Goal: Task Accomplishment & Management: Manage account settings

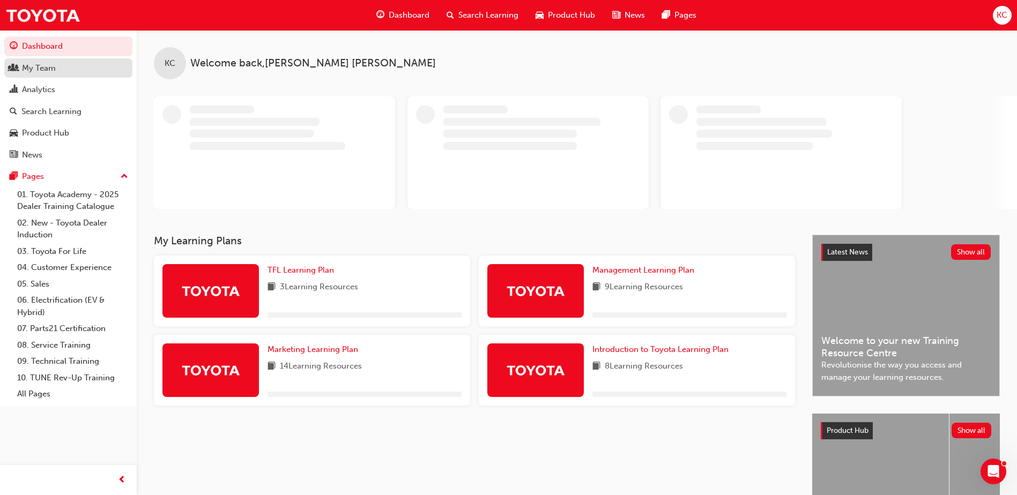
click at [40, 62] on div "My Team" at bounding box center [68, 68] width 117 height 13
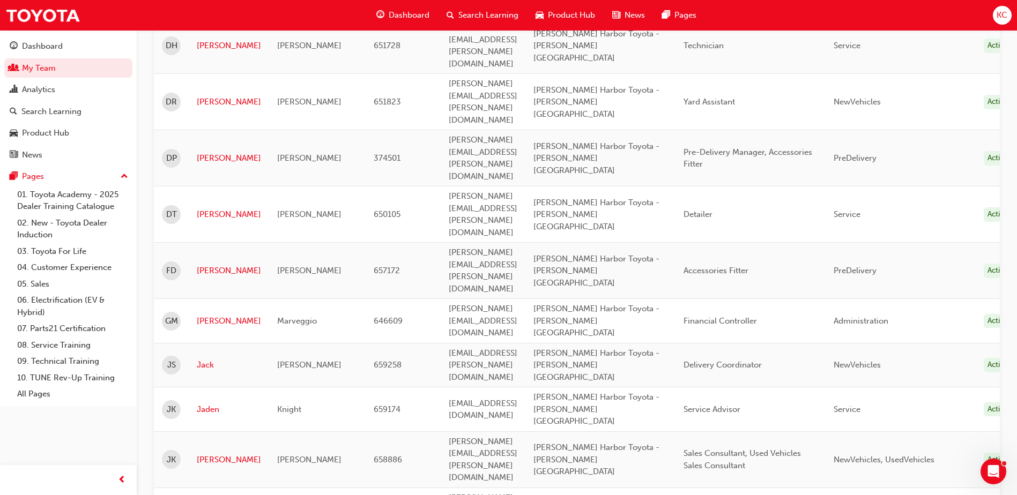
scroll to position [643, 0]
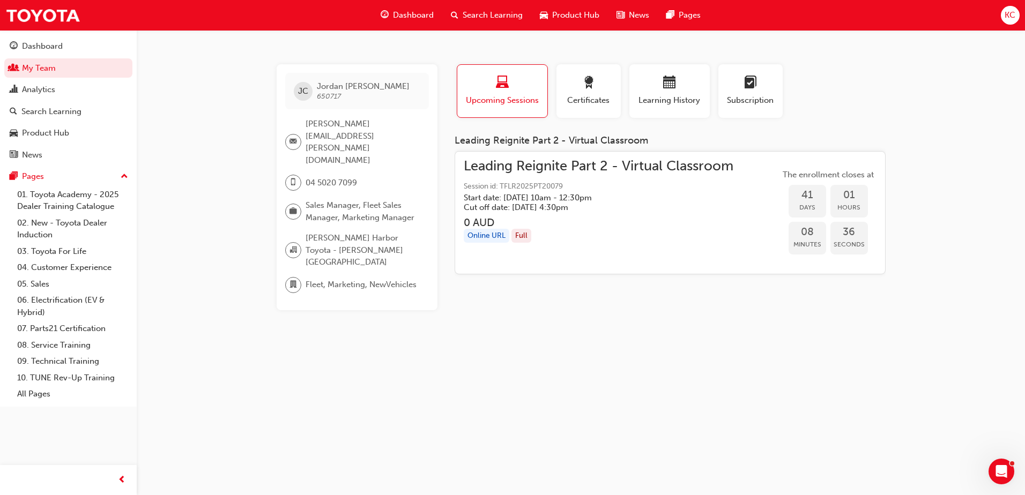
click at [518, 239] on div "Full" at bounding box center [522, 236] width 20 height 14
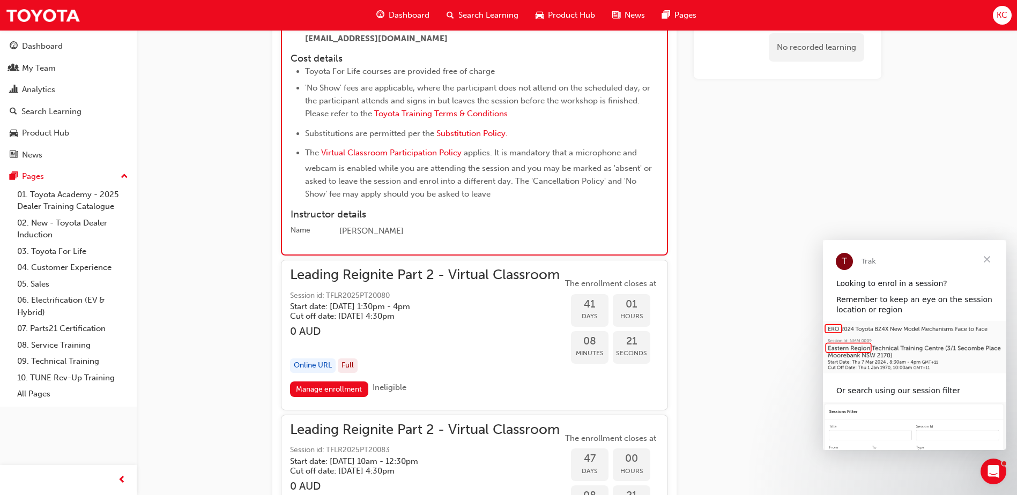
click at [990, 260] on span "Close" at bounding box center [987, 259] width 39 height 39
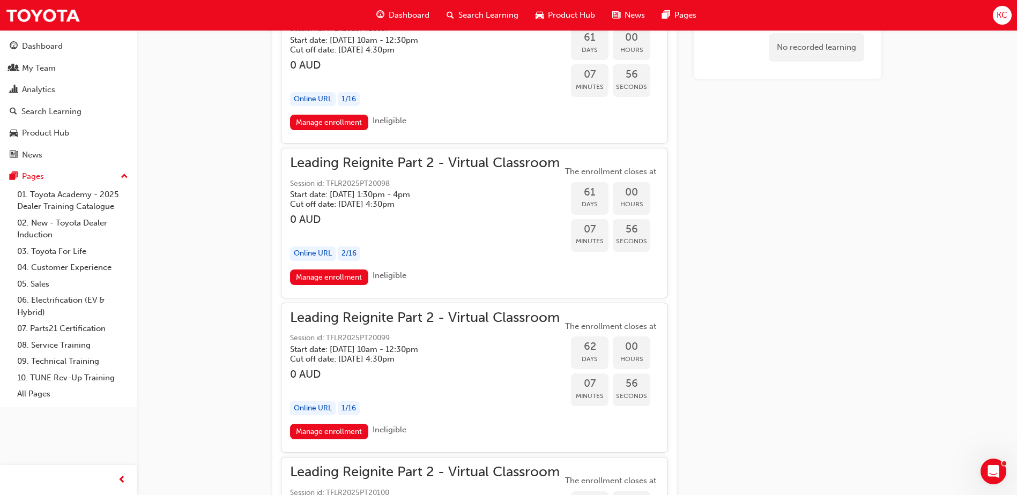
scroll to position [9811, 0]
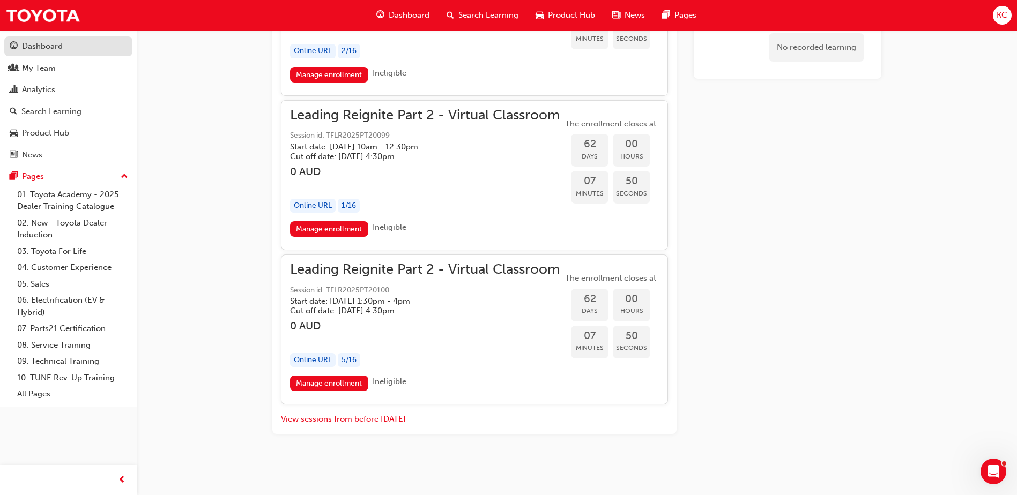
click at [42, 49] on div "Dashboard" at bounding box center [42, 46] width 41 height 12
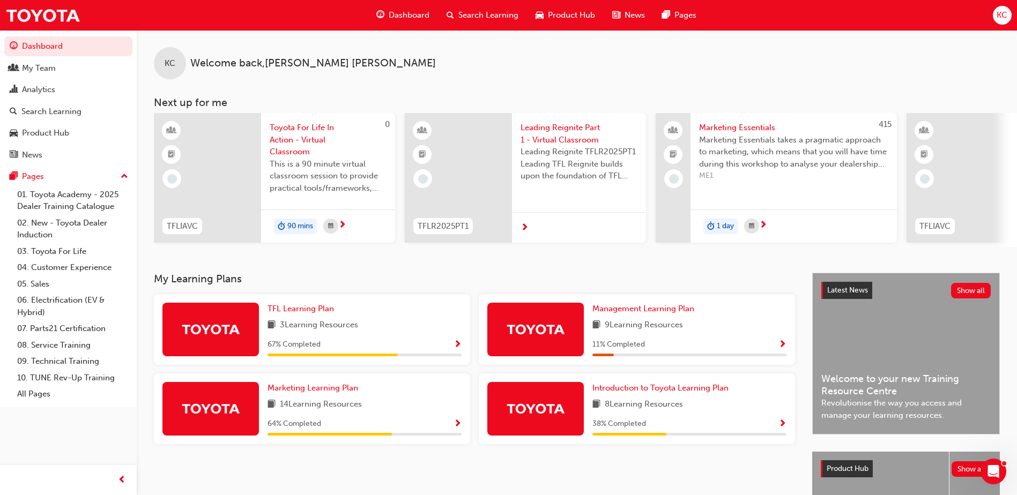
click at [1003, 14] on span "KC" at bounding box center [1002, 15] width 11 height 12
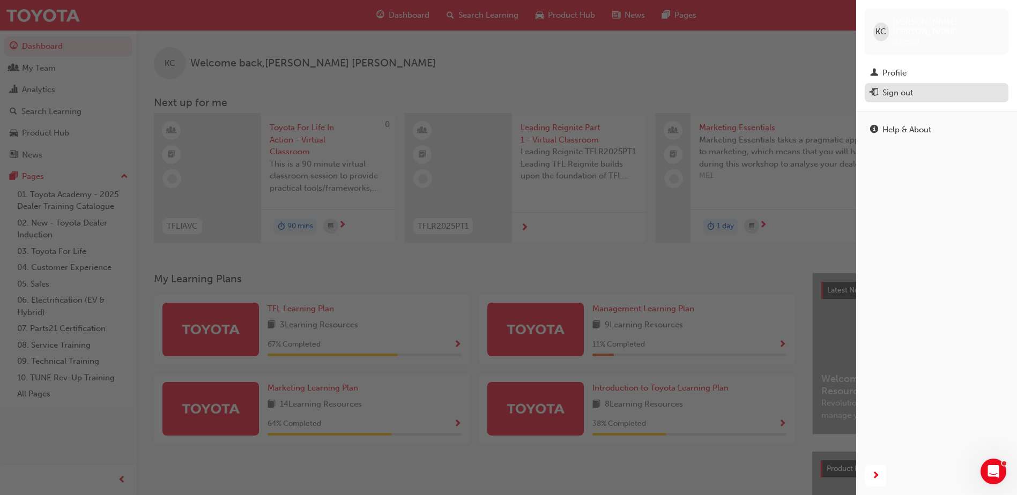
click at [887, 87] on div "Sign out" at bounding box center [898, 93] width 31 height 12
